Goal: Task Accomplishment & Management: Manage account settings

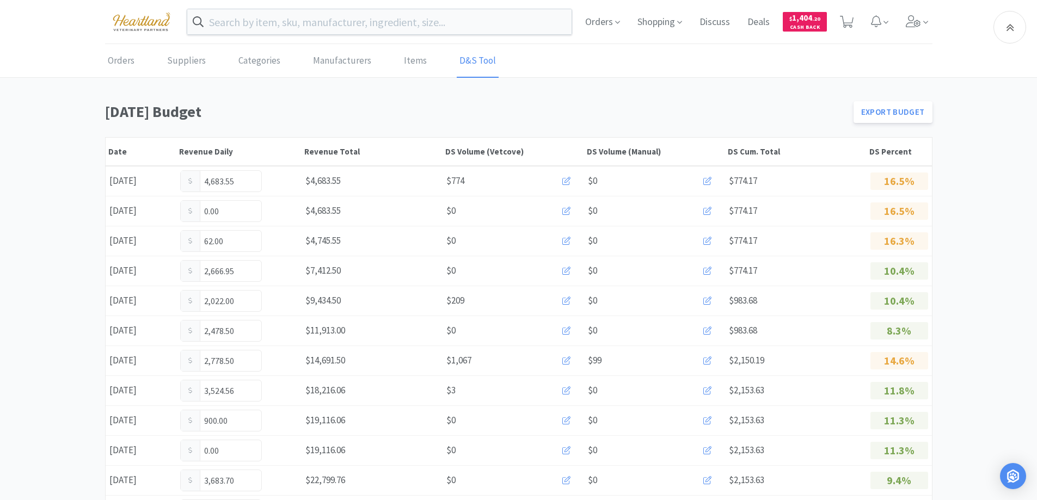
scroll to position [627, 0]
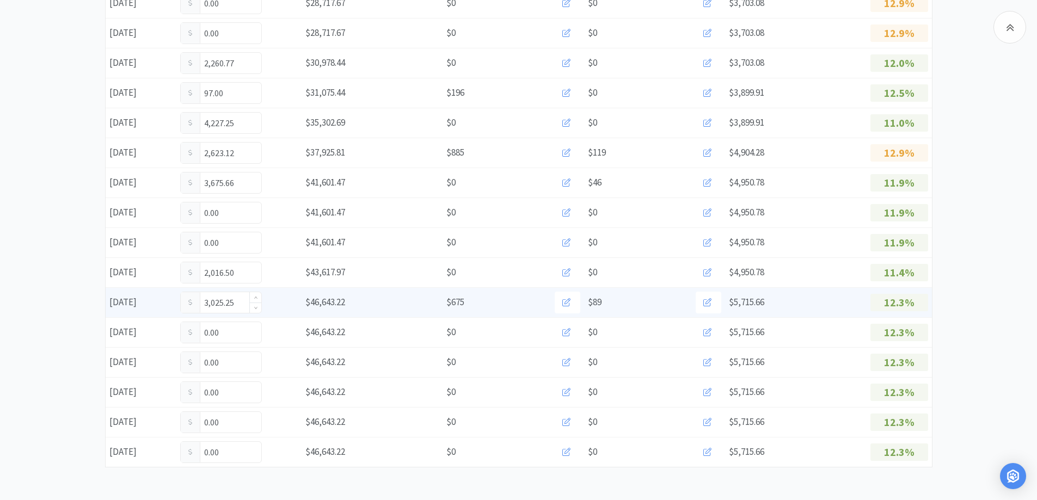
click at [239, 297] on input "3,025.25" at bounding box center [221, 302] width 81 height 21
type input "3"
type input "3,157.00"
click at [240, 307] on input "3,157.00" at bounding box center [221, 302] width 81 height 21
type input "3"
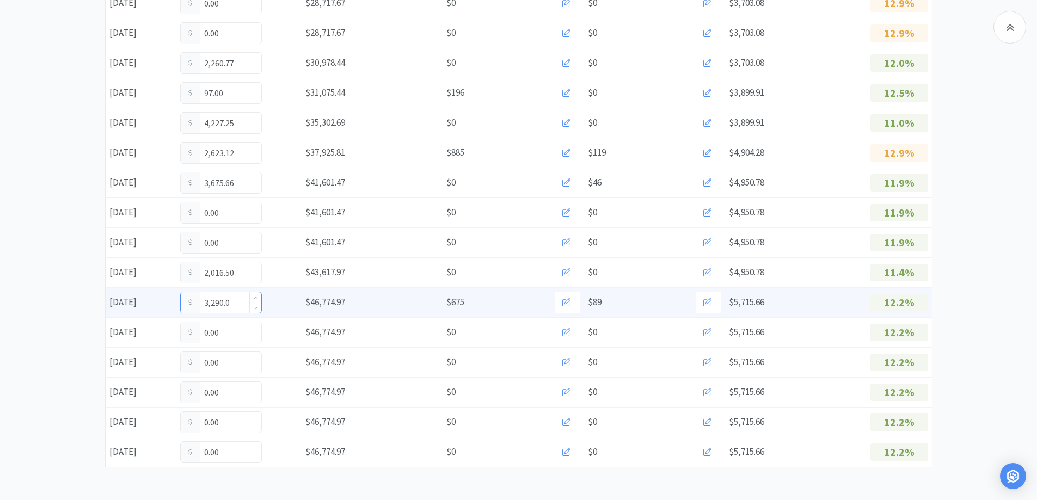
type input "3,290.00"
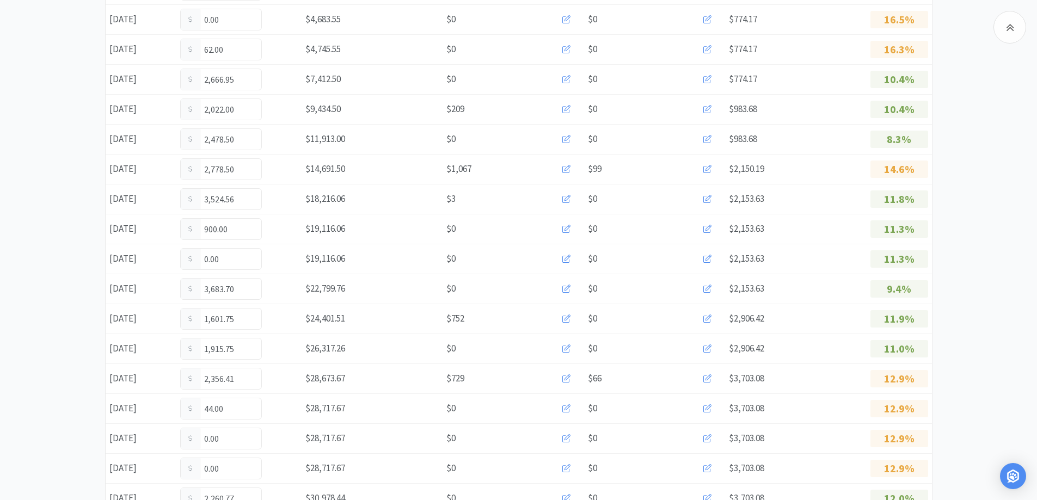
scroll to position [0, 0]
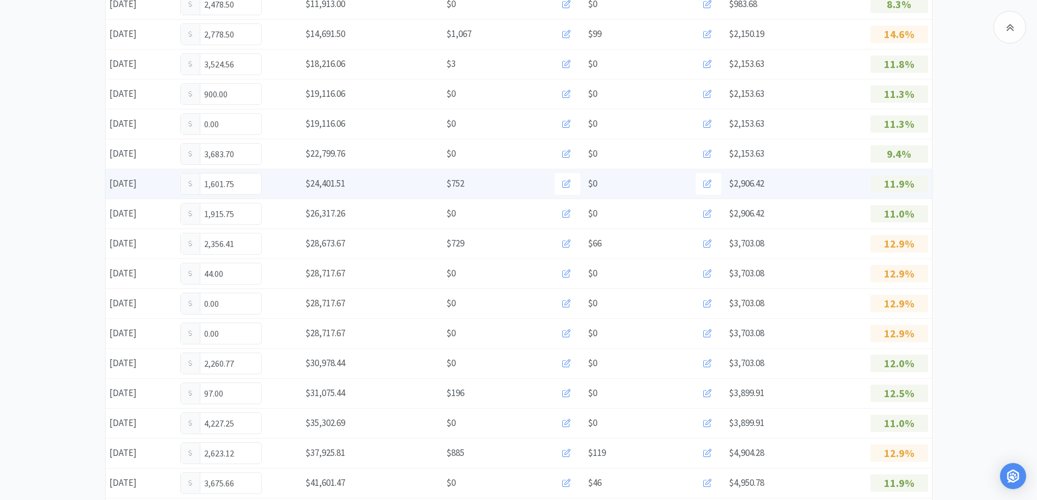
scroll to position [627, 0]
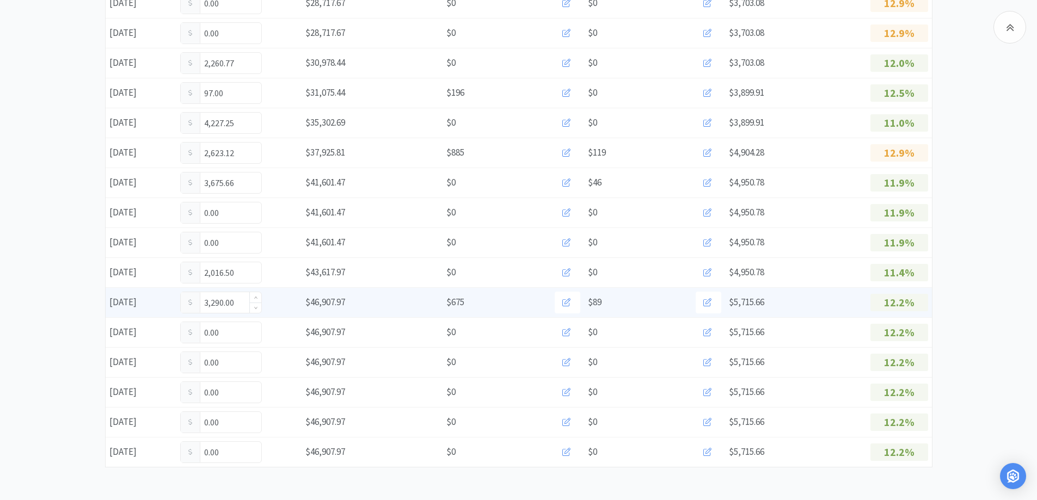
click at [241, 302] on input "3,290.00" at bounding box center [221, 302] width 81 height 21
type input "3"
type input "3,312.00"
click at [237, 306] on input "3,312.00" at bounding box center [221, 302] width 81 height 21
type input "3"
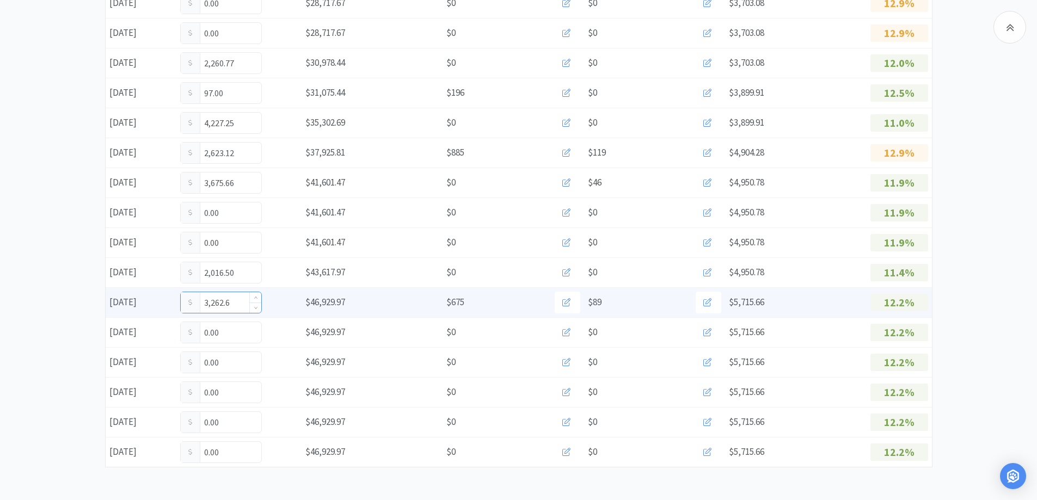
type input "3,262.60"
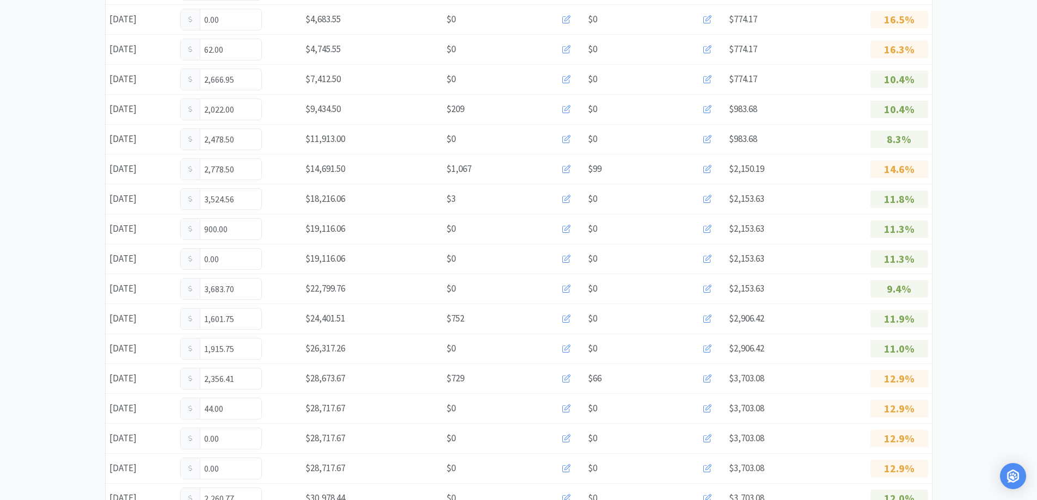
scroll to position [0, 0]
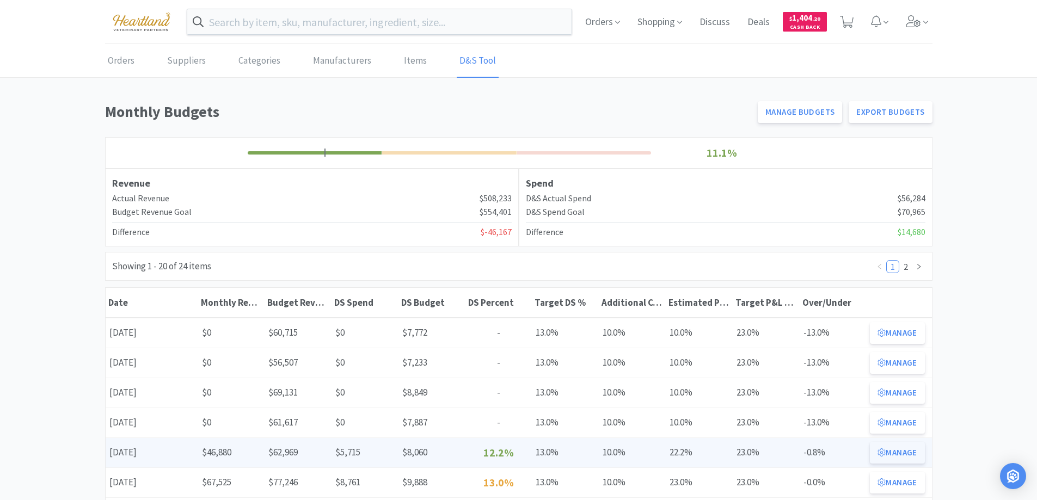
click at [880, 451] on icon at bounding box center [881, 453] width 8 height 8
